Goal: Transaction & Acquisition: Book appointment/travel/reservation

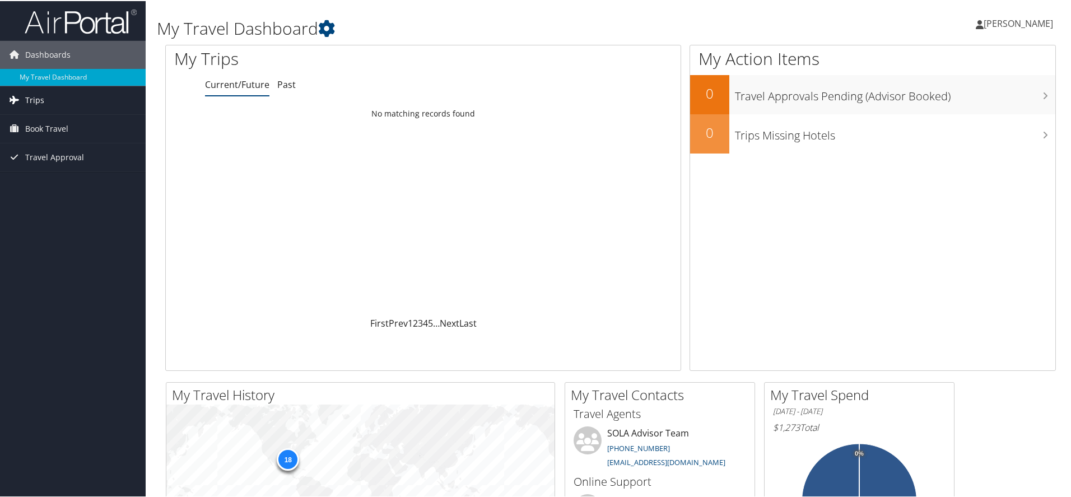
click at [34, 100] on span "Trips" at bounding box center [34, 99] width 19 height 28
click at [54, 173] on span "Book Travel" at bounding box center [46, 178] width 43 height 28
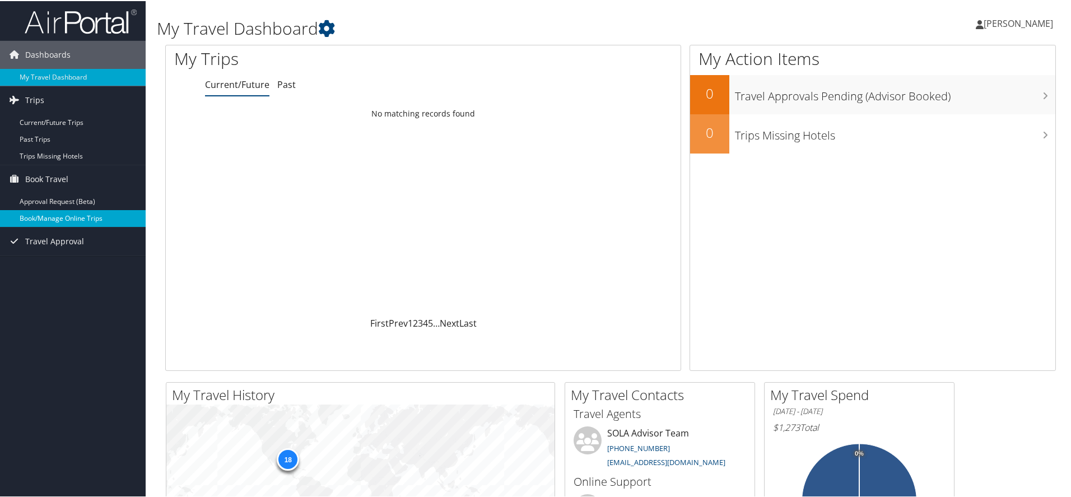
click at [78, 216] on link "Book/Manage Online Trips" at bounding box center [73, 217] width 146 height 17
